Goal: Use online tool/utility: Utilize a website feature to perform a specific function

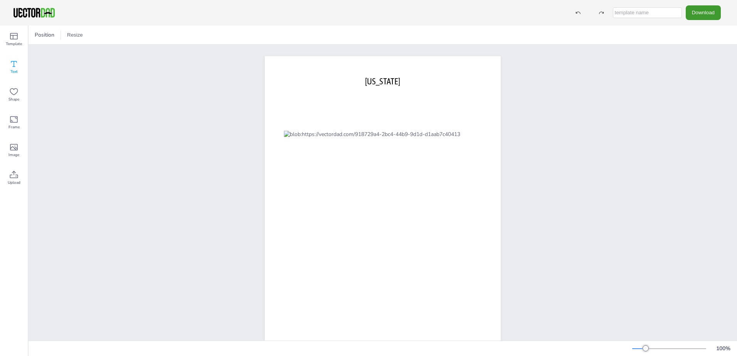
click at [15, 67] on icon at bounding box center [13, 63] width 9 height 9
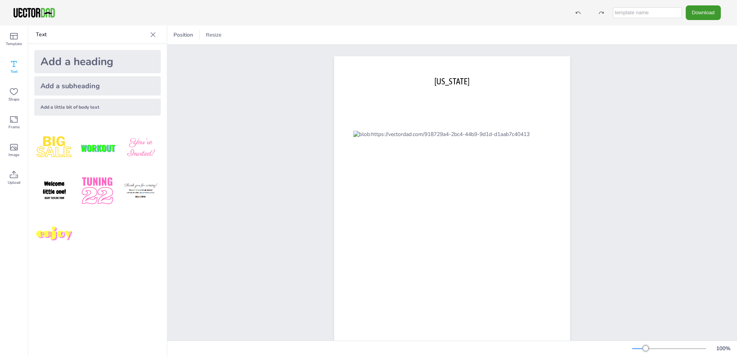
click at [102, 110] on div "Add a little bit of body text" at bounding box center [97, 107] width 126 height 17
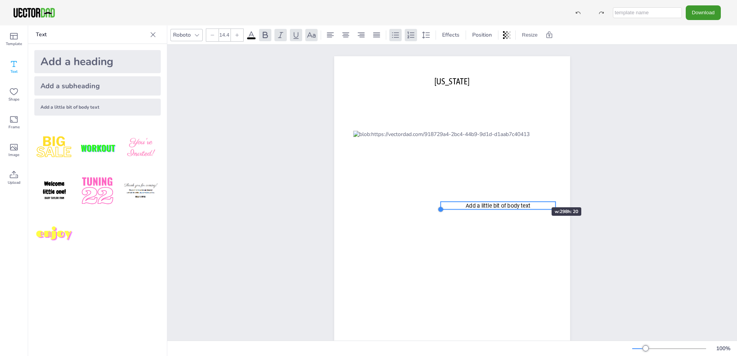
drag, startPoint x: 346, startPoint y: 215, endPoint x: 529, endPoint y: 196, distance: 183.6
click at [529, 196] on div "[DOMAIN_NAME] [US_STATE] Add a little bit of body text" at bounding box center [452, 208] width 236 height 305
type input "18.8"
drag, startPoint x: 552, startPoint y: 208, endPoint x: 449, endPoint y: 210, distance: 102.5
click at [449, 210] on div "[DOMAIN_NAME] [US_STATE] Add a little bit of body text" at bounding box center [452, 208] width 236 height 305
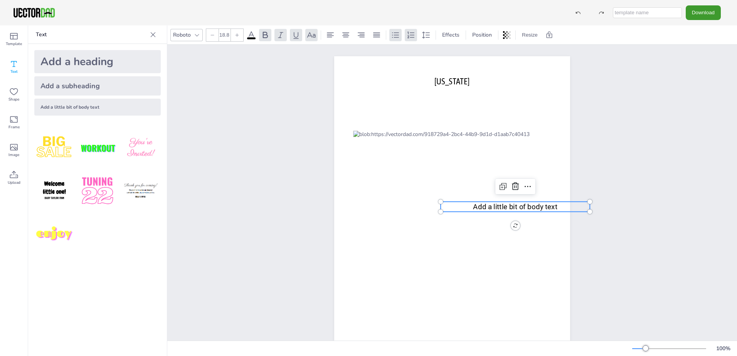
click at [531, 193] on div at bounding box center [515, 186] width 40 height 15
click at [512, 186] on icon at bounding box center [514, 186] width 9 height 9
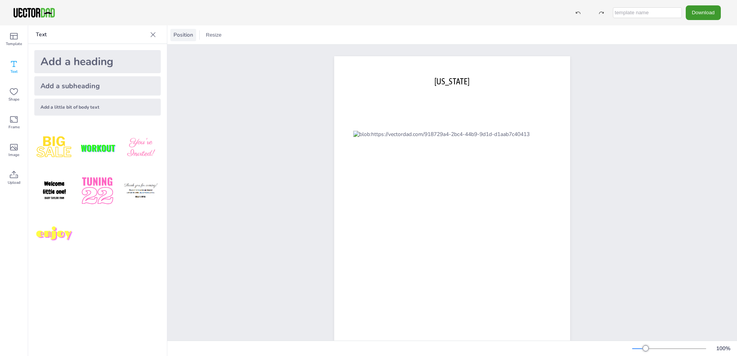
click at [186, 37] on span "Position" at bounding box center [183, 34] width 23 height 7
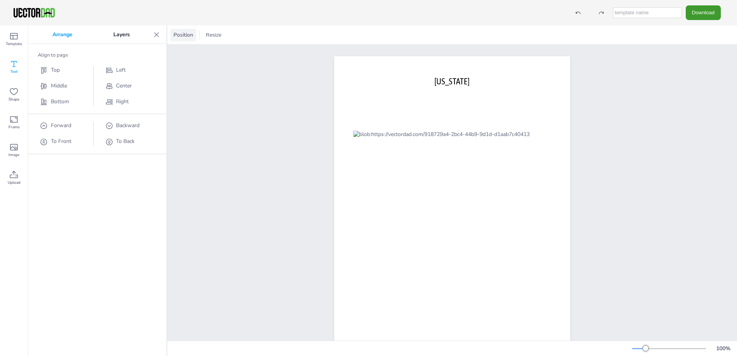
click at [186, 37] on span "Position" at bounding box center [183, 34] width 23 height 7
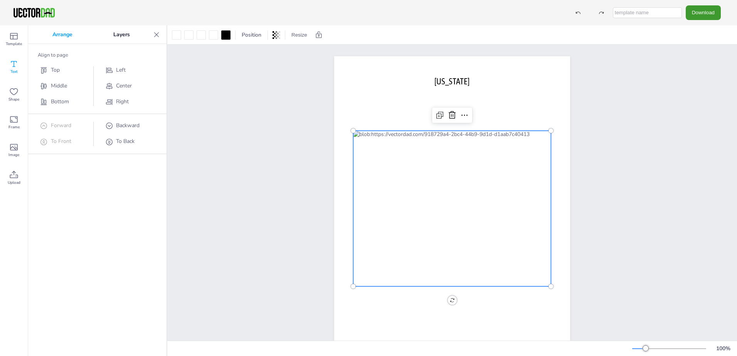
click at [471, 209] on div at bounding box center [452, 209] width 198 height 156
click at [316, 35] on icon at bounding box center [319, 34] width 6 height 7
click at [428, 176] on div at bounding box center [452, 209] width 198 height 156
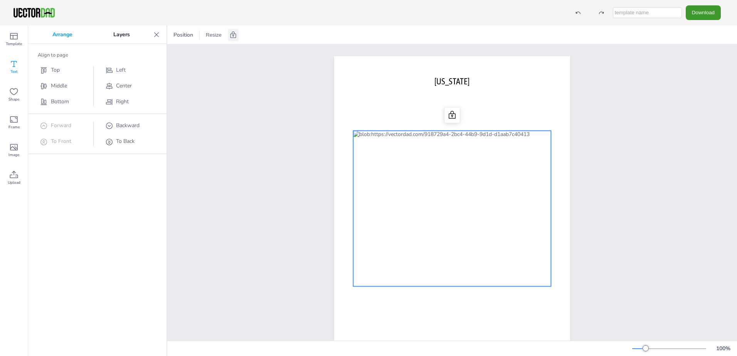
click at [13, 62] on icon at bounding box center [13, 63] width 9 height 9
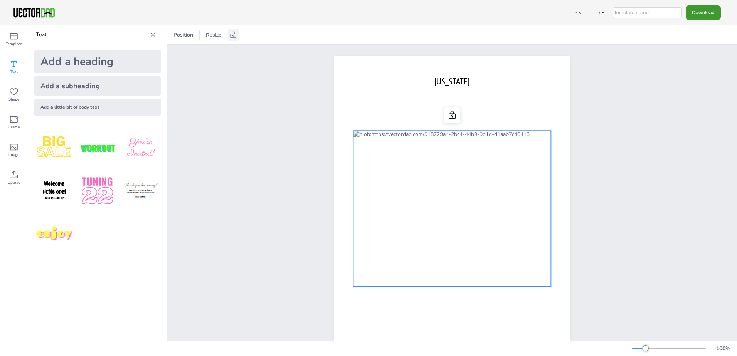
click at [48, 183] on img at bounding box center [54, 191] width 40 height 40
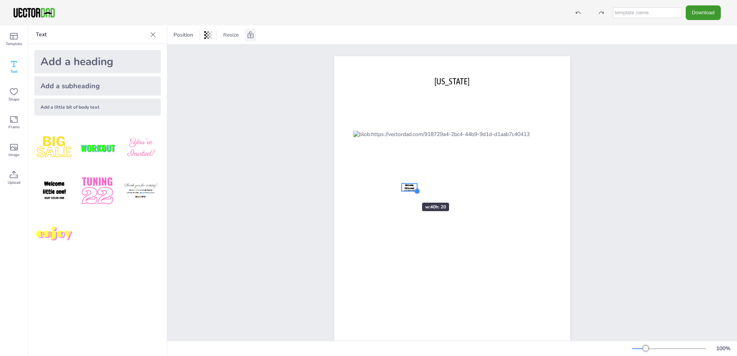
drag, startPoint x: 500, startPoint y: 232, endPoint x: 399, endPoint y: 189, distance: 109.9
click at [399, 189] on div "[DOMAIN_NAME] [US_STATE] Welcome little one! Baby [PERSON_NAME]" at bounding box center [452, 208] width 236 height 305
drag, startPoint x: 405, startPoint y: 186, endPoint x: 528, endPoint y: 194, distance: 123.1
click at [528, 194] on strong "Welcome little one!" at bounding box center [532, 194] width 10 height 7
drag, startPoint x: 529, startPoint y: 193, endPoint x: 529, endPoint y: 187, distance: 6.2
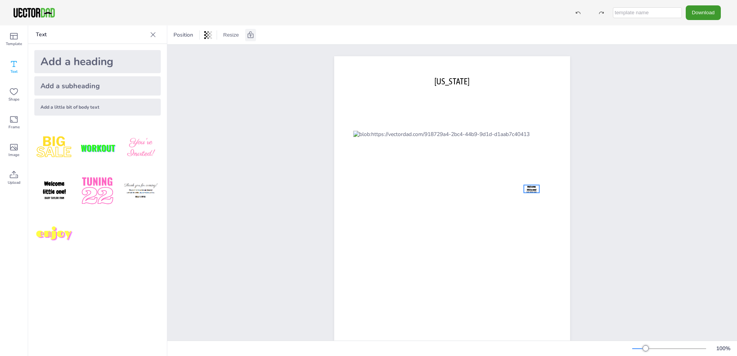
click at [529, 187] on strong "Welcome little one!" at bounding box center [532, 188] width 10 height 7
drag, startPoint x: 529, startPoint y: 187, endPoint x: 543, endPoint y: 137, distance: 51.8
click at [543, 137] on strong "Welcome little one!" at bounding box center [548, 138] width 10 height 7
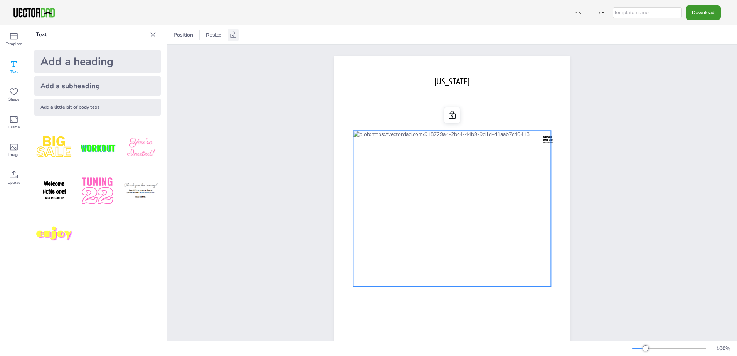
click at [532, 263] on div at bounding box center [452, 209] width 198 height 156
drag, startPoint x: 542, startPoint y: 137, endPoint x: 525, endPoint y: 138, distance: 17.4
click at [525, 56] on div "[DOMAIN_NAME] [US_STATE] Welcome little one! Baby [PERSON_NAME]" at bounding box center [452, 56] width 236 height 0
drag, startPoint x: 542, startPoint y: 138, endPoint x: 534, endPoint y: 138, distance: 7.3
click at [534, 56] on div "[DOMAIN_NAME] [US_STATE] Welcome little one! Baby [PERSON_NAME]" at bounding box center [452, 56] width 236 height 0
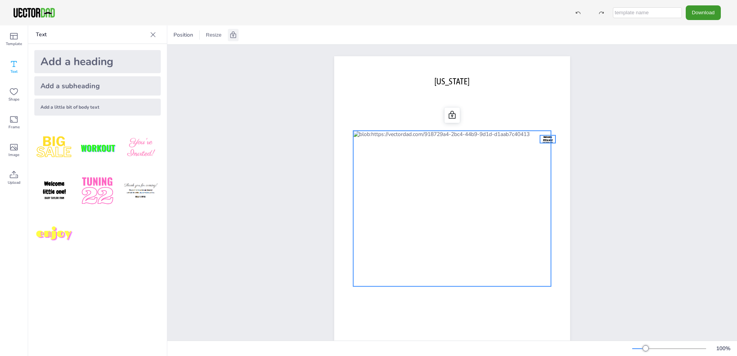
drag, startPoint x: 543, startPoint y: 141, endPoint x: 547, endPoint y: 152, distance: 11.8
click at [547, 152] on div "Welcome little one! Baby [PERSON_NAME]" at bounding box center [547, 160] width 15 height 50
click at [542, 156] on div "Welcome little one! Baby [PERSON_NAME]" at bounding box center [547, 160] width 15 height 50
click at [547, 139] on strong "Welcome little one!" at bounding box center [548, 138] width 10 height 7
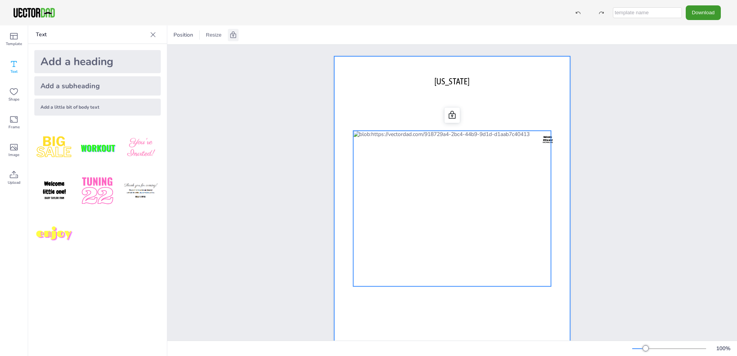
click at [550, 124] on div at bounding box center [452, 208] width 236 height 305
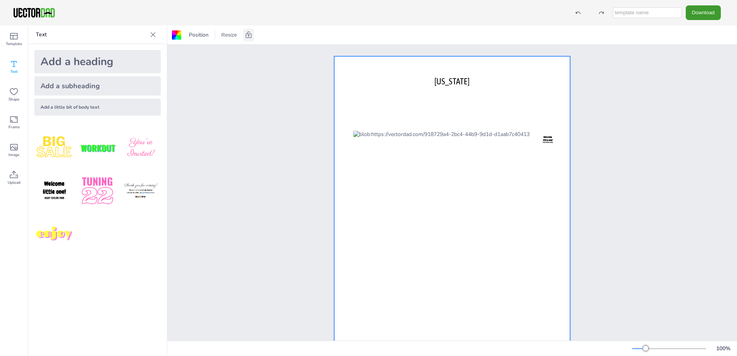
click at [89, 106] on div "Add a little bit of body text" at bounding box center [97, 107] width 126 height 17
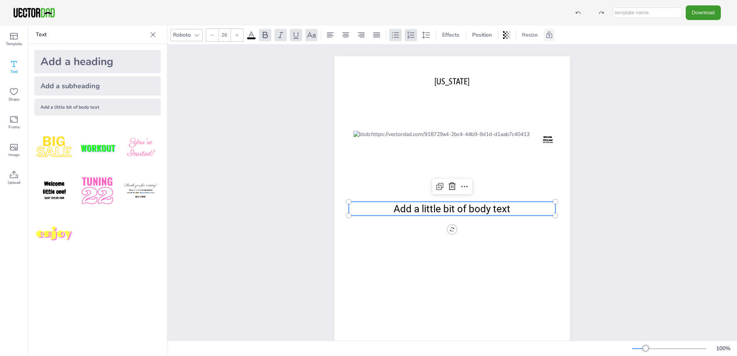
click at [67, 90] on div "Add a subheading" at bounding box center [97, 85] width 126 height 19
type input "--"
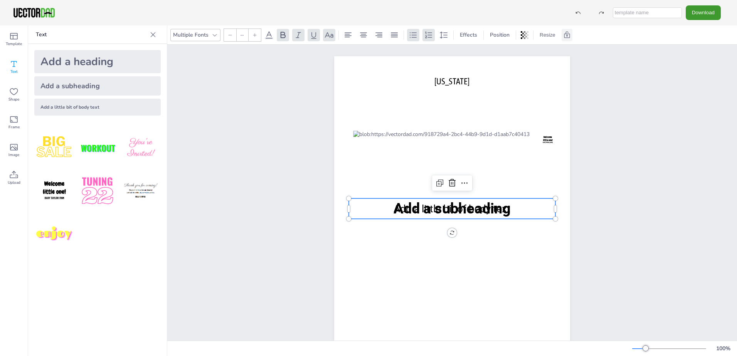
click at [78, 66] on div "Add a heading" at bounding box center [97, 61] width 126 height 23
